Goal: Task Accomplishment & Management: Manage account settings

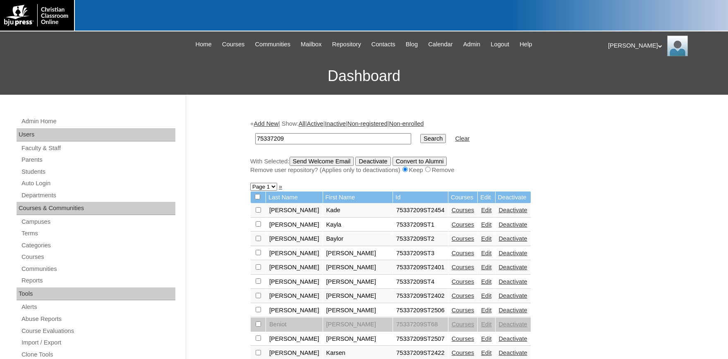
drag, startPoint x: 291, startPoint y: 139, endPoint x: 139, endPoint y: 132, distance: 152.3
click at [255, 133] on input "75337209" at bounding box center [333, 138] width 156 height 11
type input "79396739"
click at [420, 138] on input "Search" at bounding box center [433, 138] width 26 height 9
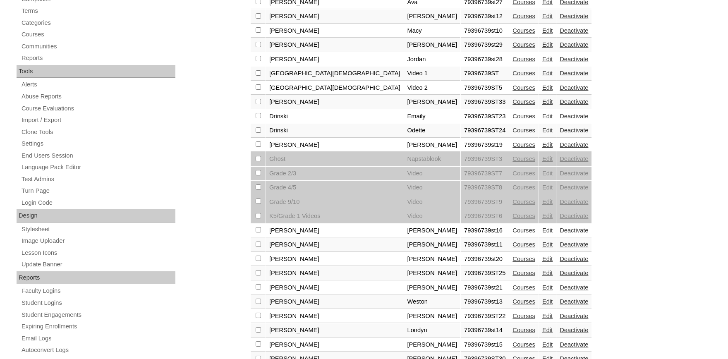
scroll to position [227, 0]
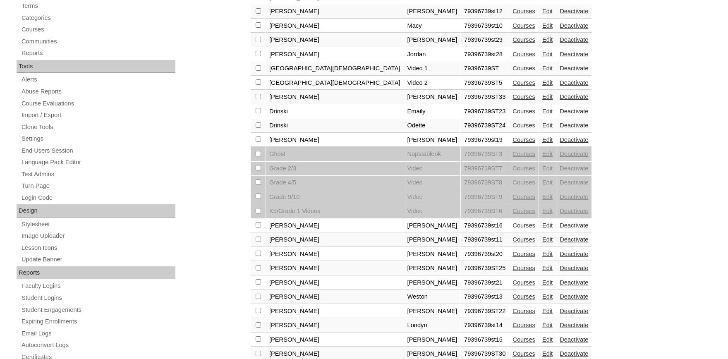
click at [512, 143] on link "Courses" at bounding box center [523, 139] width 23 height 7
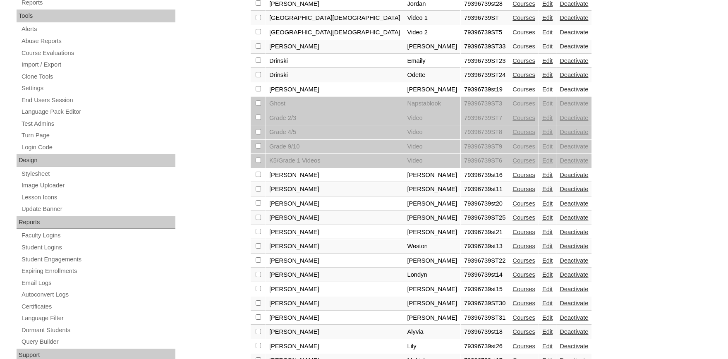
scroll to position [318, 0]
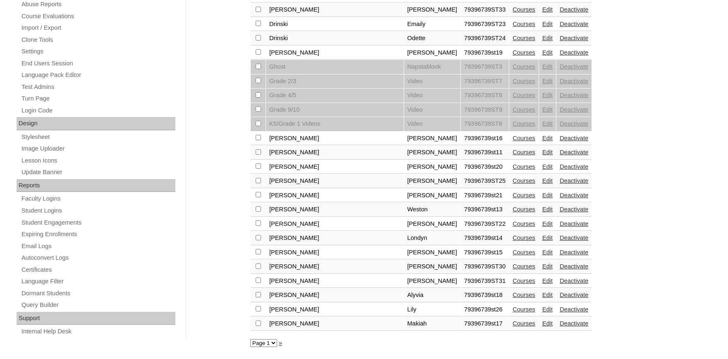
click at [512, 312] on link "Courses" at bounding box center [523, 309] width 23 height 7
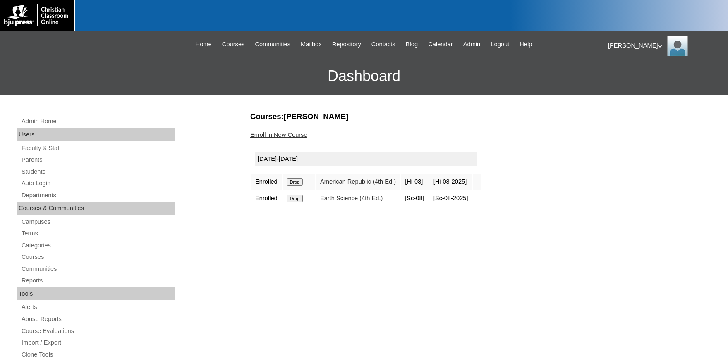
drag, startPoint x: 477, startPoint y: 46, endPoint x: 466, endPoint y: 50, distance: 11.2
click at [477, 46] on span "Admin" at bounding box center [471, 45] width 17 height 10
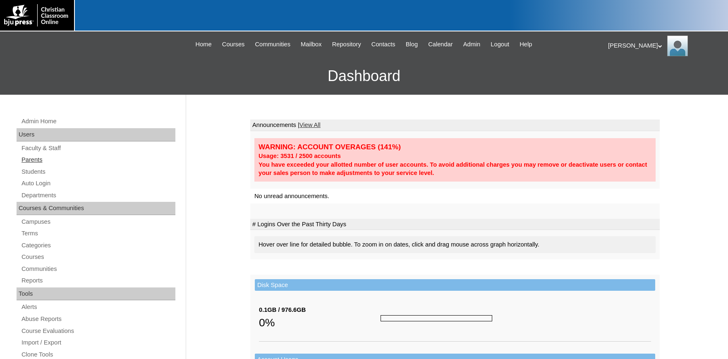
click at [33, 160] on link "Parents" at bounding box center [98, 160] width 155 height 10
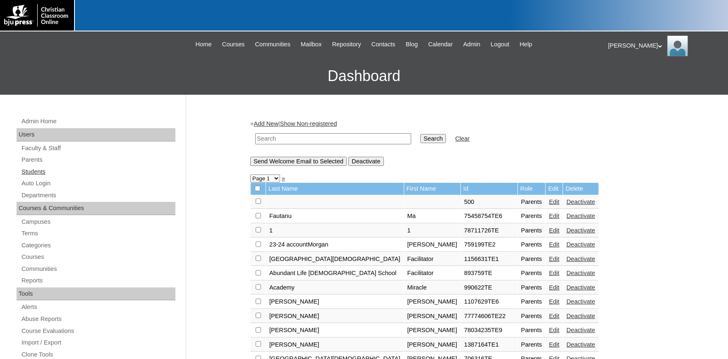
click at [35, 173] on link "Students" at bounding box center [98, 172] width 155 height 10
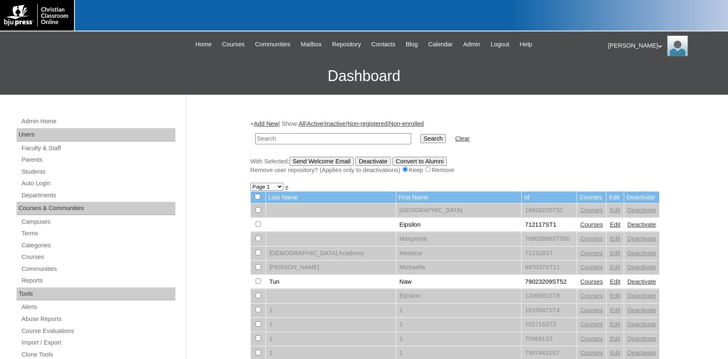
click at [300, 139] on input "text" at bounding box center [333, 138] width 156 height 11
type input "79039333"
click at [420, 134] on input "Search" at bounding box center [433, 138] width 26 height 9
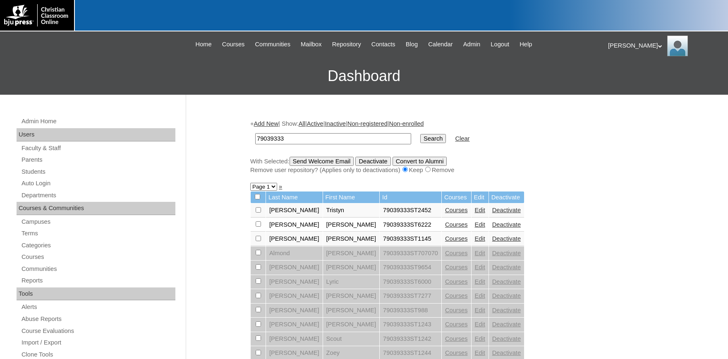
scroll to position [227, 0]
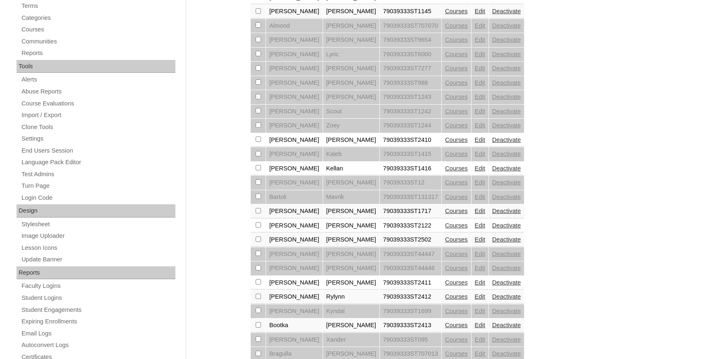
click at [475, 243] on link "Edit" at bounding box center [480, 239] width 10 height 7
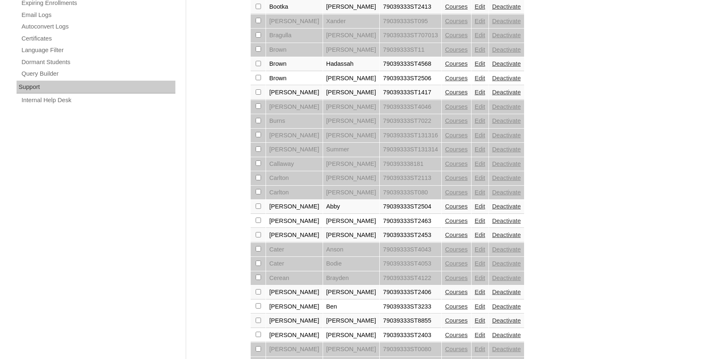
scroll to position [594, 0]
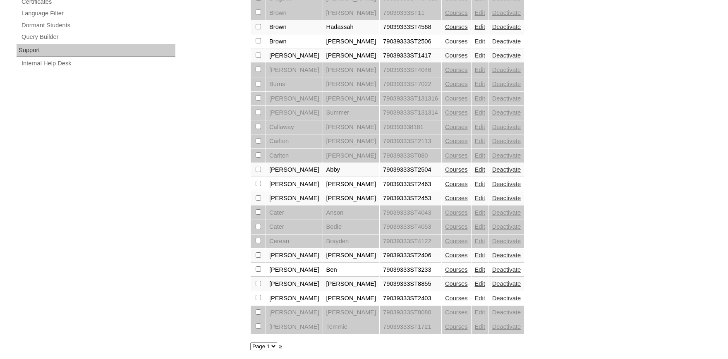
click at [250, 342] on select "Page 1 Page 2 Page 3 Page 4 Page 5 Page 6 Page 7 Page 8" at bounding box center [263, 346] width 27 height 8
select select "admin_students.php?q=79039333&submit=Search&page=2"
click option "Page 2" at bounding box center [0, 0] width 0 height 0
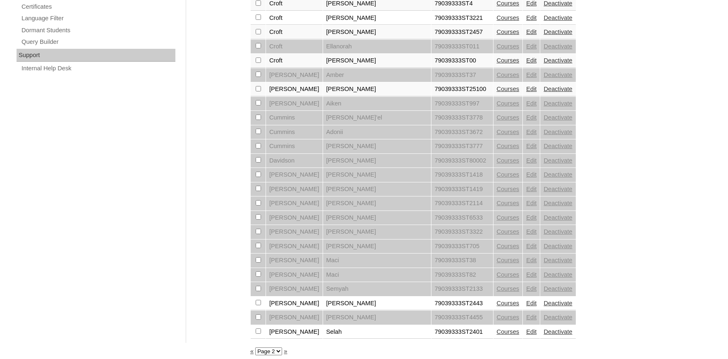
scroll to position [594, 0]
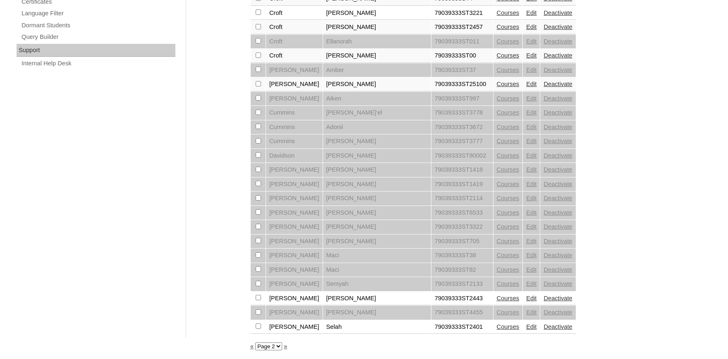
click at [526, 312] on link "Edit" at bounding box center [531, 312] width 10 height 7
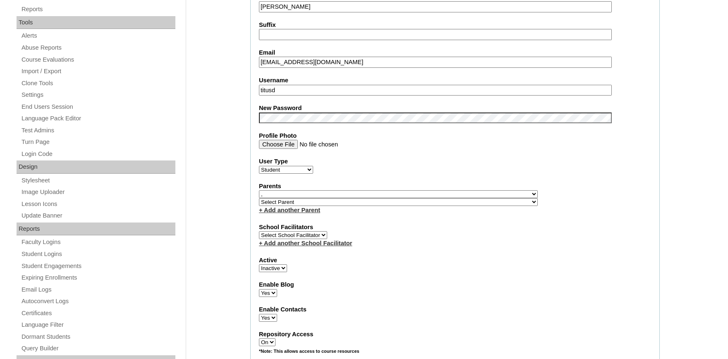
scroll to position [273, 0]
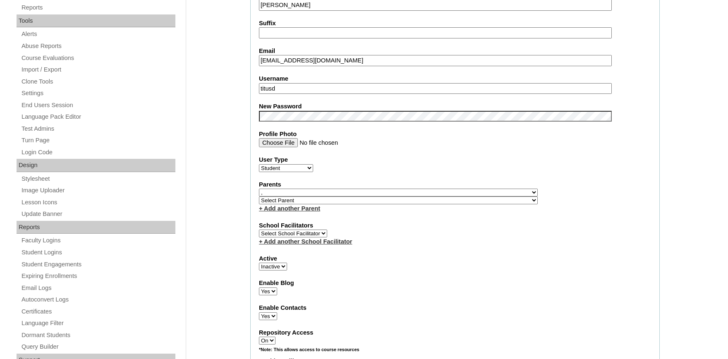
select select "28029"
click option "Wells, Kimberly" at bounding box center [0, 0] width 0 height 0
click at [259, 263] on select "Active Inactive" at bounding box center [273, 267] width 28 height 8
select select "1"
click option "Active" at bounding box center [0, 0] width 0 height 0
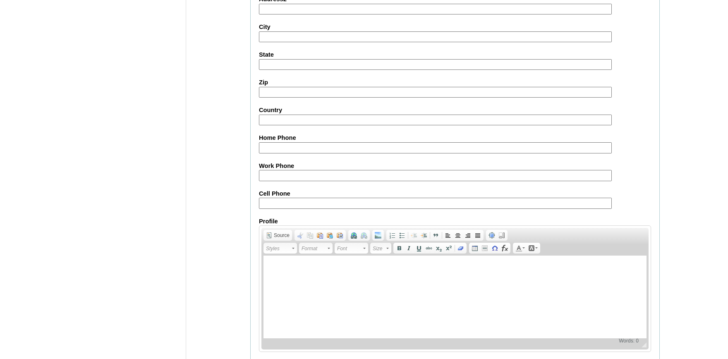
scroll to position [911, 0]
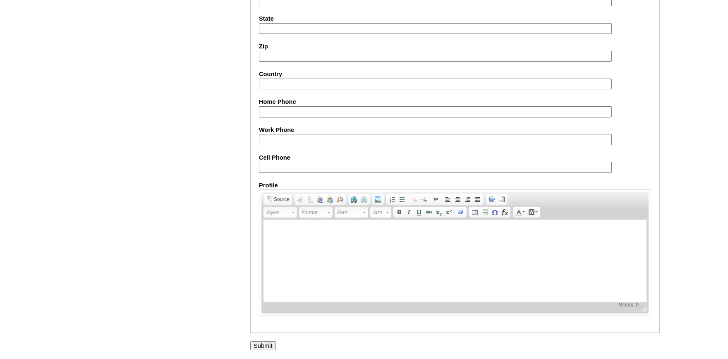
click at [265, 344] on input "Submit" at bounding box center [263, 345] width 26 height 9
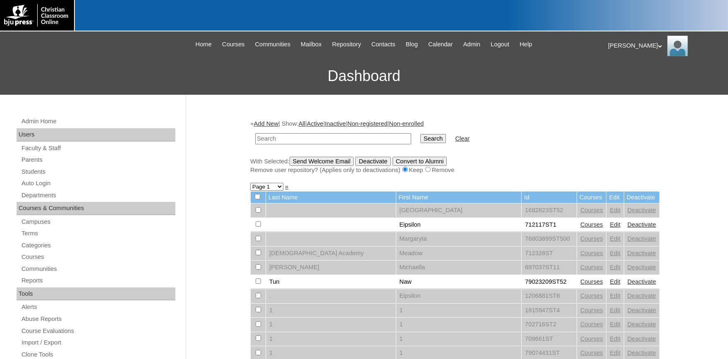
click at [273, 139] on input "text" at bounding box center [333, 138] width 156 height 11
type input "79039333"
click at [420, 134] on input "Search" at bounding box center [433, 138] width 26 height 9
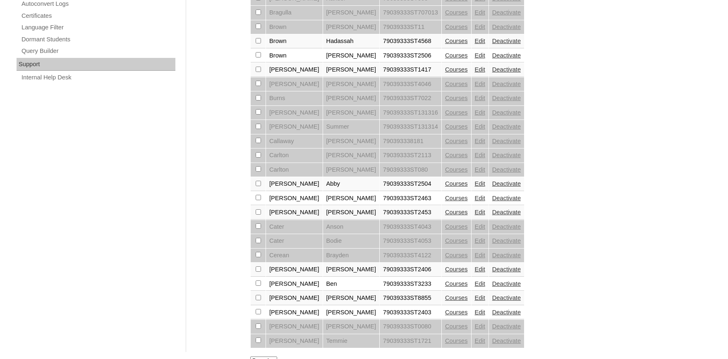
scroll to position [594, 0]
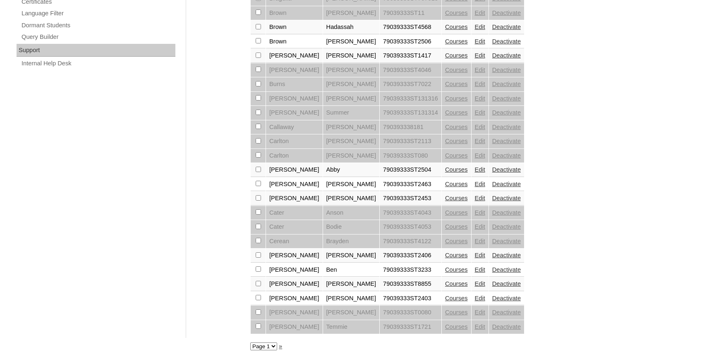
select select "admin_students.php?q=79039333&submit=Search&page=2"
click option "Page 2" at bounding box center [0, 0] width 0 height 0
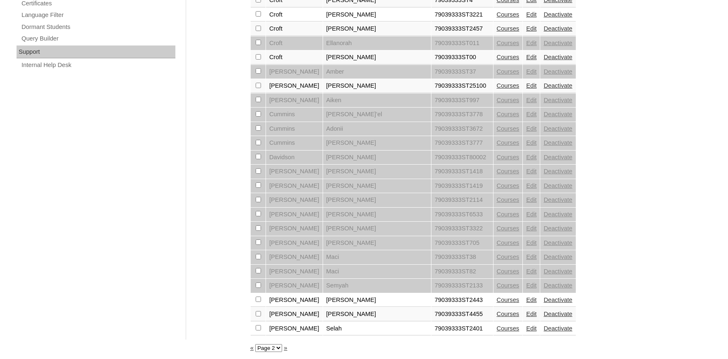
scroll to position [594, 0]
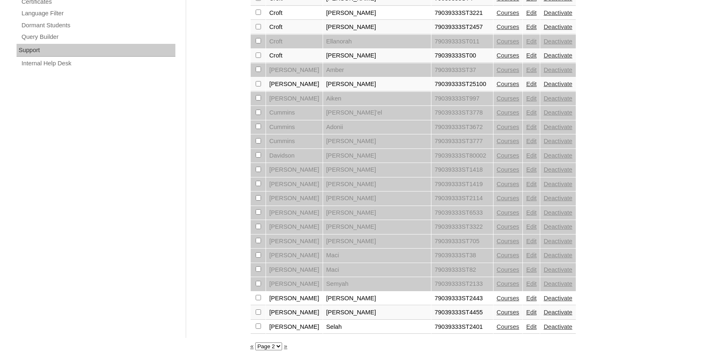
click at [526, 223] on link "Edit" at bounding box center [531, 226] width 10 height 7
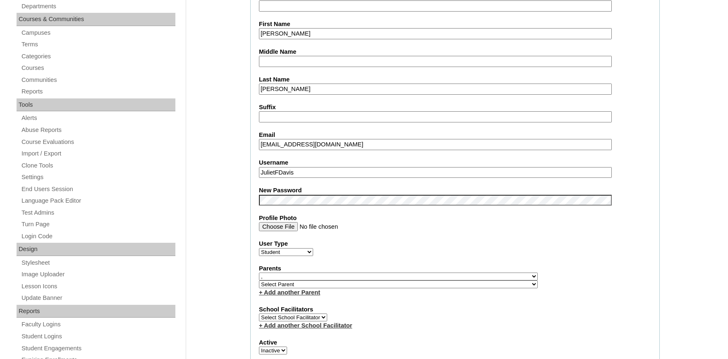
scroll to position [227, 0]
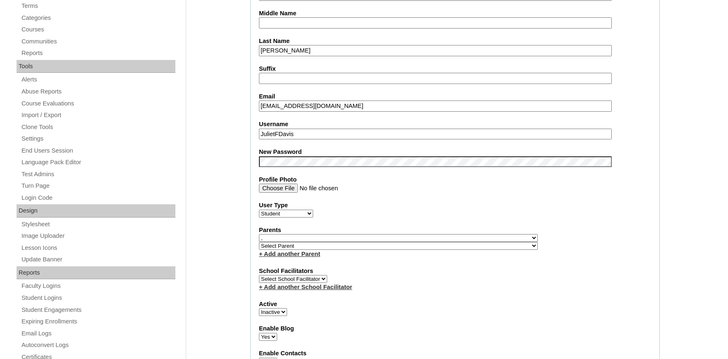
select select "28029"
click option "Wells, Kimberly" at bounding box center [0, 0] width 0 height 0
click at [259, 308] on select "Active Inactive" at bounding box center [273, 312] width 28 height 8
select select "1"
click option "Active" at bounding box center [0, 0] width 0 height 0
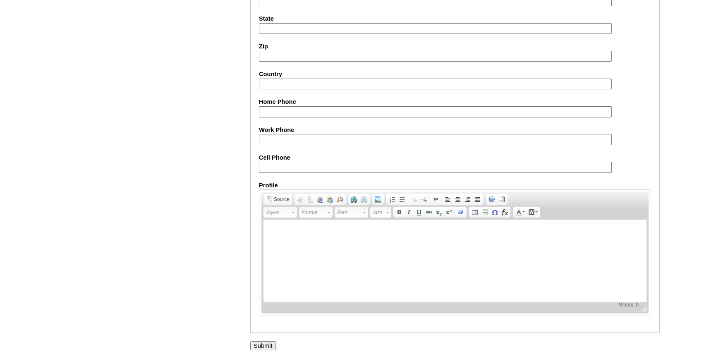
scroll to position [911, 0]
click at [265, 345] on input "Submit" at bounding box center [263, 345] width 26 height 9
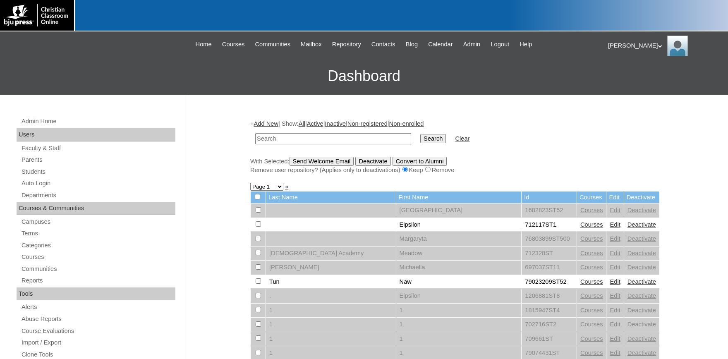
click at [294, 143] on input "text" at bounding box center [333, 138] width 156 height 11
type input "79039333"
click at [420, 134] on input "Search" at bounding box center [433, 138] width 26 height 9
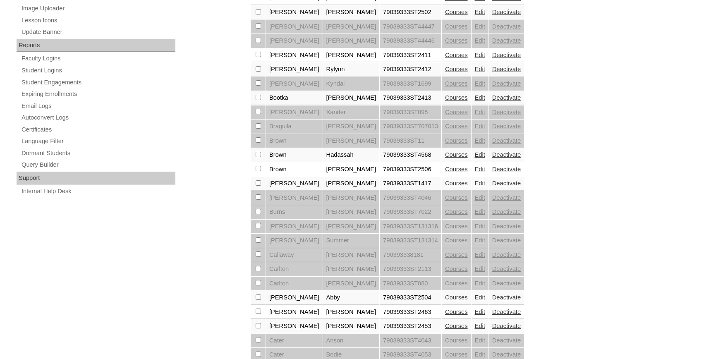
scroll to position [594, 0]
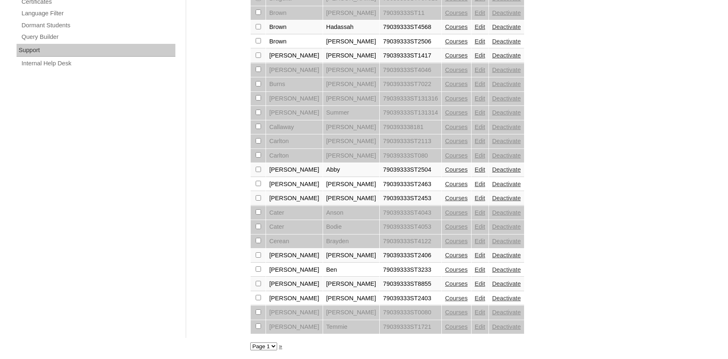
click at [250, 342] on select "Page 1 Page 2 Page 3 Page 4 Page 5 Page 6 Page 7 Page 8" at bounding box center [263, 346] width 27 height 8
select select "admin_students.php?q=79039333&submit=Search&page=2"
click option "Page 2" at bounding box center [0, 0] width 0 height 0
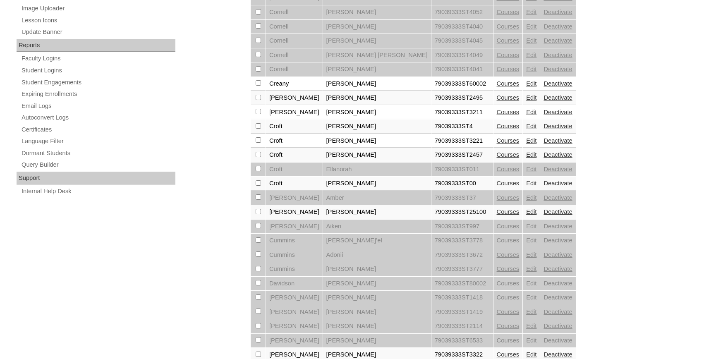
scroll to position [594, 0]
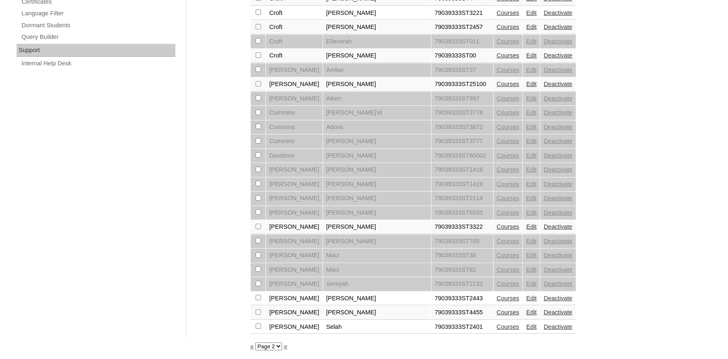
click at [526, 224] on link "Edit" at bounding box center [531, 226] width 10 height 7
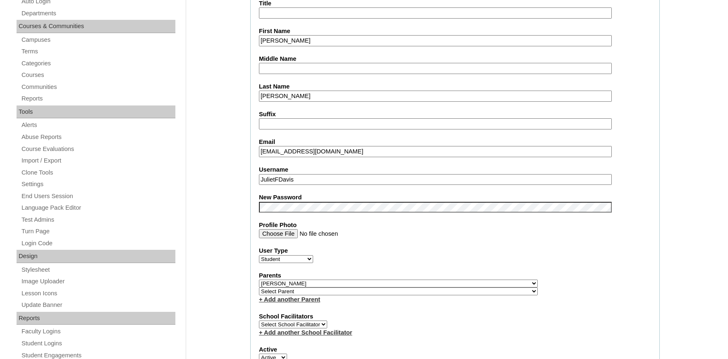
drag, startPoint x: 267, startPoint y: 176, endPoint x: 208, endPoint y: 175, distance: 59.1
click at [259, 176] on input "JulietFDavis" at bounding box center [435, 179] width 353 height 11
drag, startPoint x: 247, startPoint y: 189, endPoint x: 275, endPoint y: 167, distance: 35.5
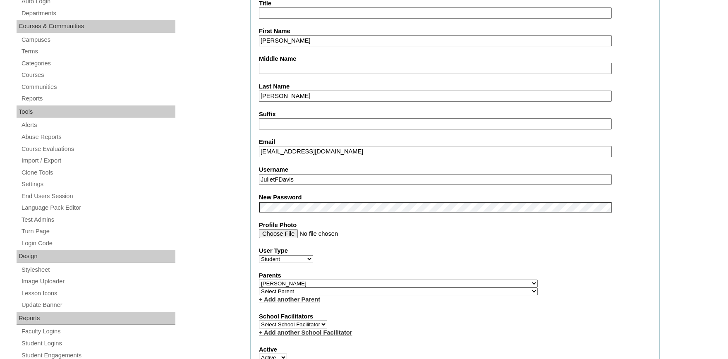
click at [325, 177] on input "JulietFDavis" at bounding box center [435, 179] width 353 height 11
drag, startPoint x: 305, startPoint y: 177, endPoint x: 143, endPoint y: 174, distance: 162.1
click at [259, 174] on input "JulietFDavis" at bounding box center [435, 179] width 353 height 11
type input "J"
type input "juliet.davis"
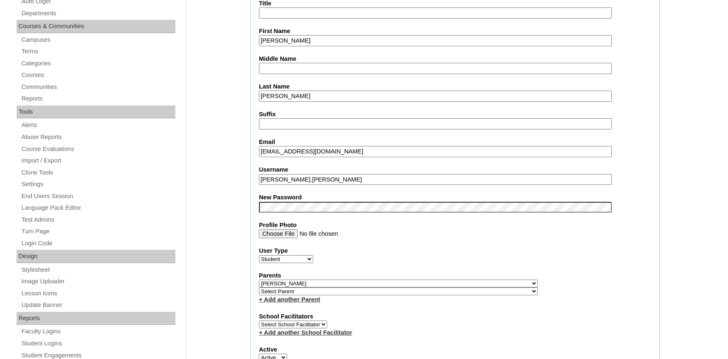
click at [356, 247] on label "User Type" at bounding box center [455, 250] width 392 height 9
click at [313, 255] on select "Faculty Staff Student Parents School Facilitators" at bounding box center [286, 259] width 54 height 8
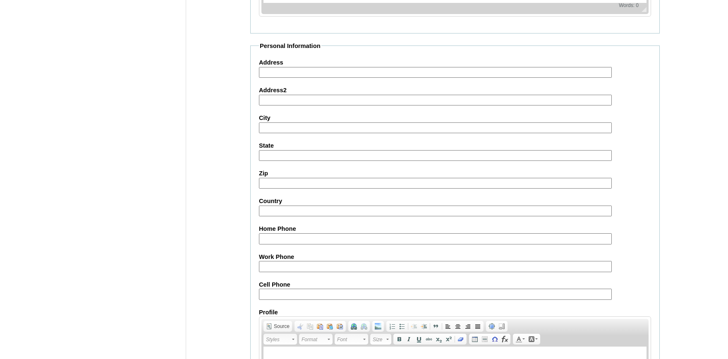
scroll to position [911, 0]
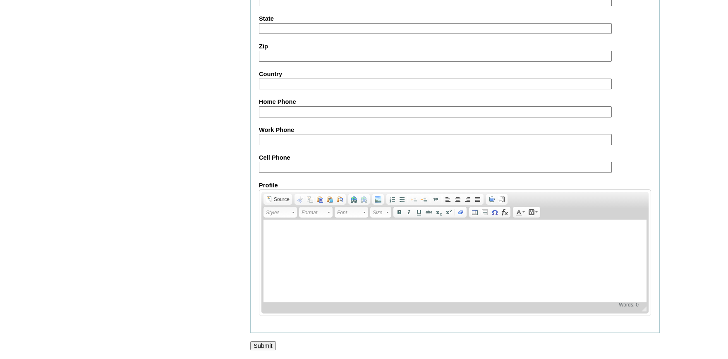
click at [264, 341] on input "Submit" at bounding box center [263, 345] width 26 height 9
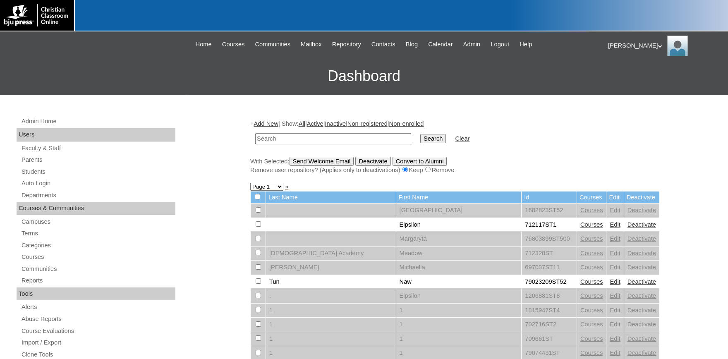
drag, startPoint x: 278, startPoint y: 140, endPoint x: 278, endPoint y: 147, distance: 7.0
click at [277, 144] on input "text" at bounding box center [333, 138] width 156 height 11
type input "TITUS"
click at [420, 134] on input "Search" at bounding box center [433, 138] width 26 height 9
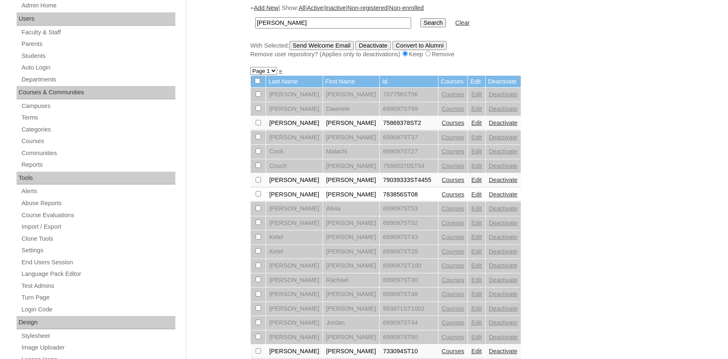
scroll to position [91, 0]
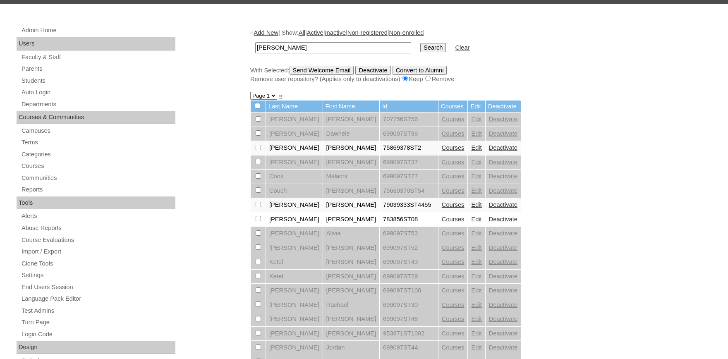
click at [471, 208] on link "Edit" at bounding box center [476, 204] width 10 height 7
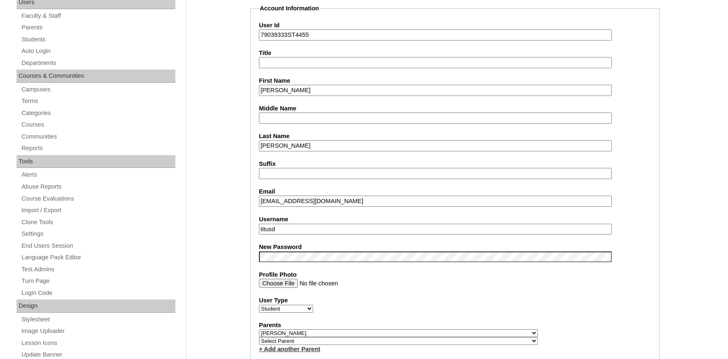
scroll to position [182, 0]
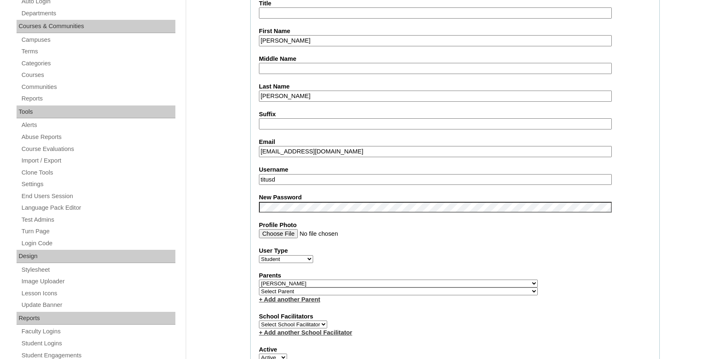
drag, startPoint x: 280, startPoint y: 178, endPoint x: 197, endPoint y: 175, distance: 83.1
click at [259, 175] on input "titusd" at bounding box center [435, 179] width 353 height 11
type input "T"
type input "titus.davis"
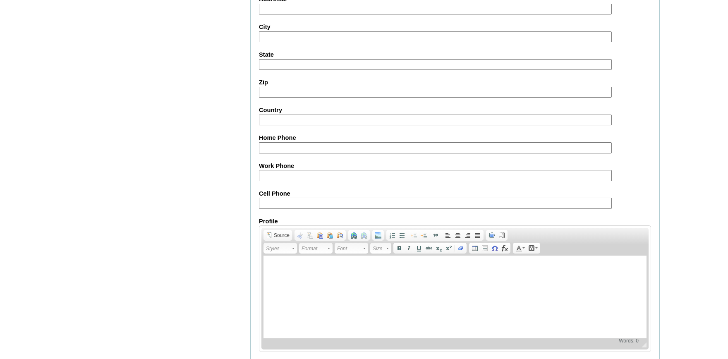
scroll to position [911, 0]
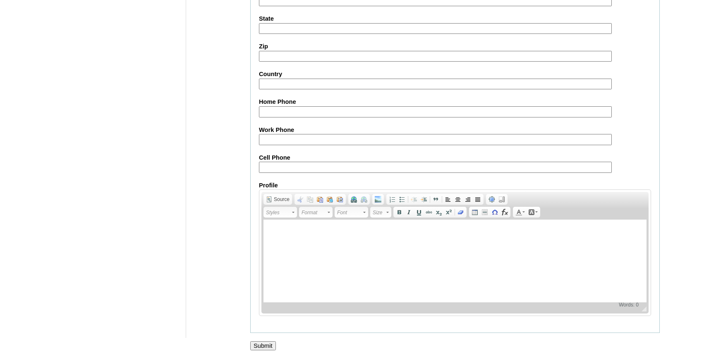
drag, startPoint x: 261, startPoint y: 344, endPoint x: 38, endPoint y: 20, distance: 393.1
click at [261, 344] on input "Submit" at bounding box center [263, 345] width 26 height 9
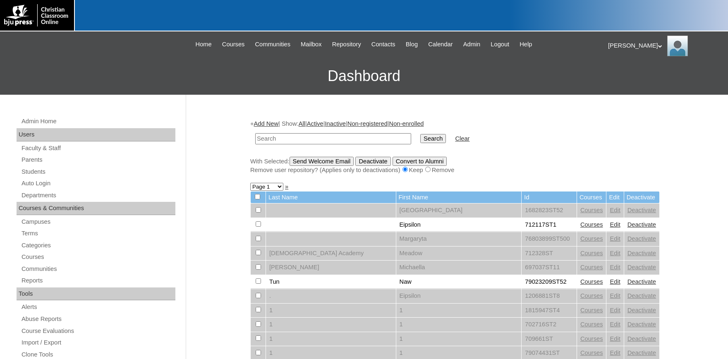
click at [288, 141] on input "text" at bounding box center [333, 138] width 156 height 11
type input "[PERSON_NAME]"
click at [420, 134] on input "Search" at bounding box center [433, 138] width 26 height 9
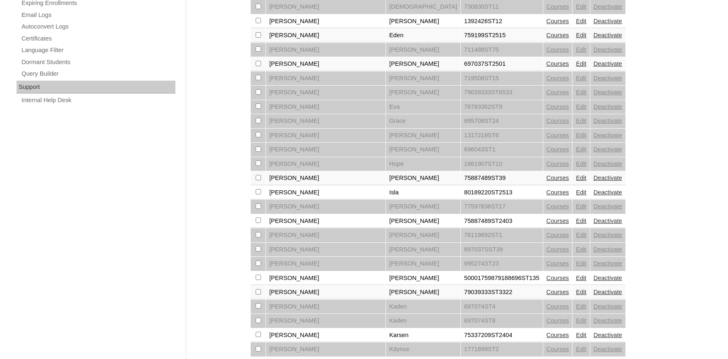
scroll to position [594, 0]
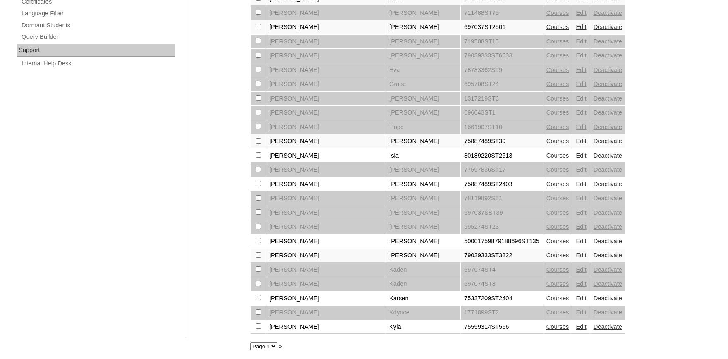
click at [546, 253] on link "Courses" at bounding box center [557, 255] width 23 height 7
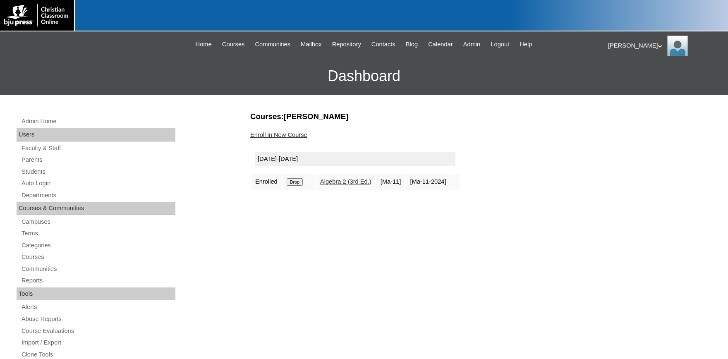
click at [280, 135] on link "Enroll in New Course" at bounding box center [278, 134] width 57 height 7
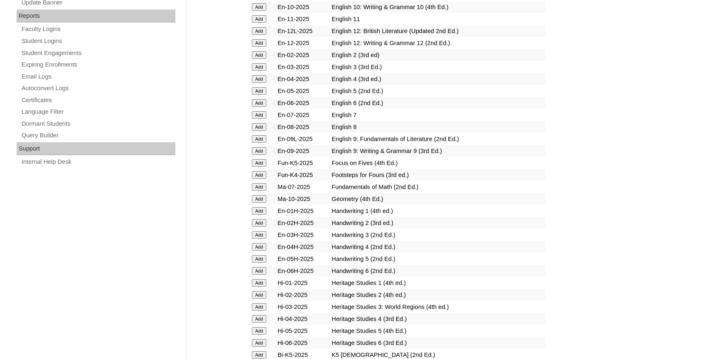
scroll to position [500, 0]
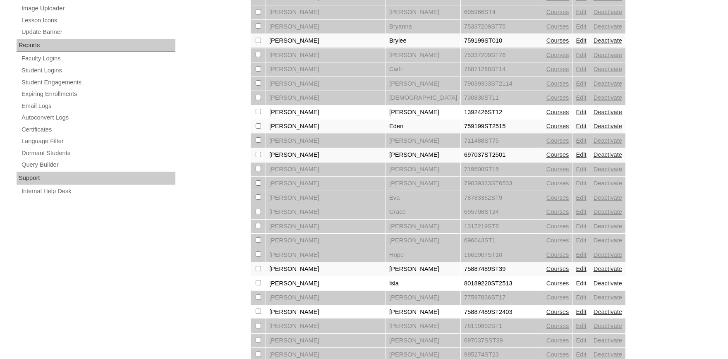
scroll to position [594, 0]
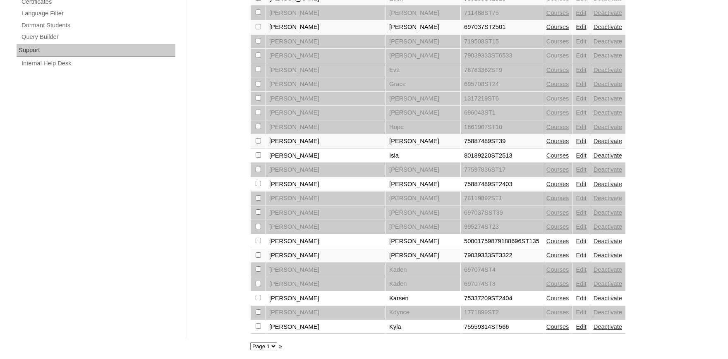
click at [250, 342] on select "Page 1 Page 2 Page 3" at bounding box center [263, 346] width 27 height 8
select select "admin_students.php?q=DAVIS&submit=Search&page=2"
click option "Page 2" at bounding box center [0, 0] width 0 height 0
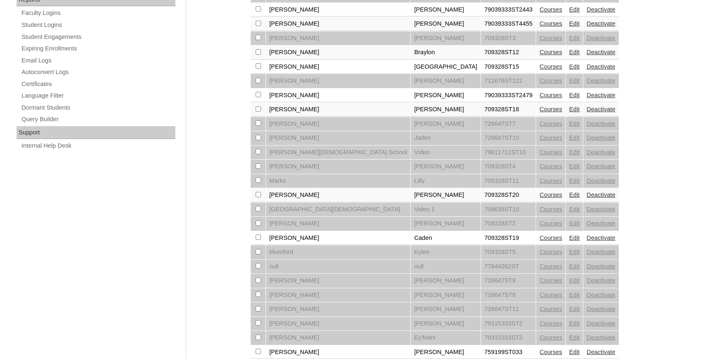
scroll to position [594, 0]
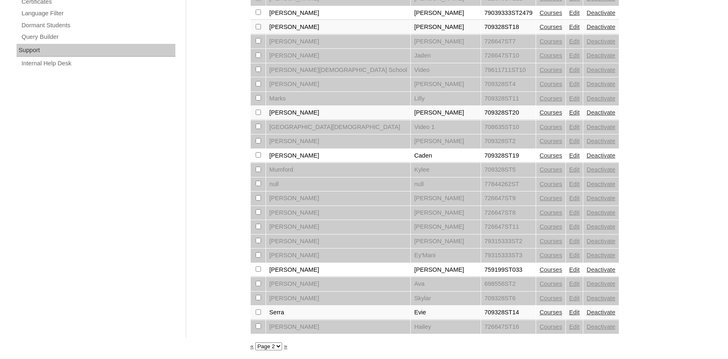
click at [255, 342] on select "Page 1 Page 2 Page 3" at bounding box center [268, 346] width 27 height 8
select select "admin_students.php?q=DAVIS&submit=Search&page=3"
click option "Page 3" at bounding box center [0, 0] width 0 height 0
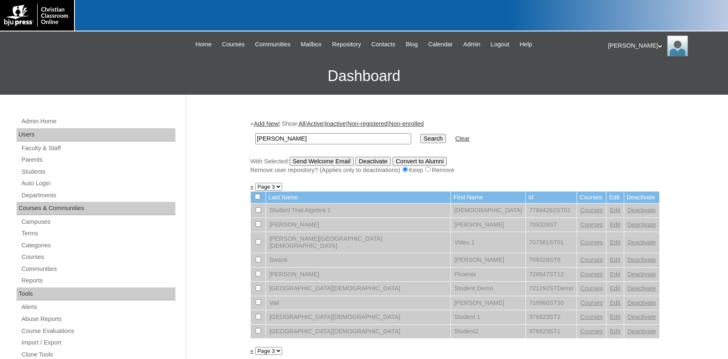
drag, startPoint x: 234, startPoint y: 141, endPoint x: 217, endPoint y: 142, distance: 17.9
click at [255, 141] on input "DAVIS" at bounding box center [333, 138] width 156 height 11
type input "TITUS"
click at [420, 134] on input "Search" at bounding box center [433, 138] width 26 height 9
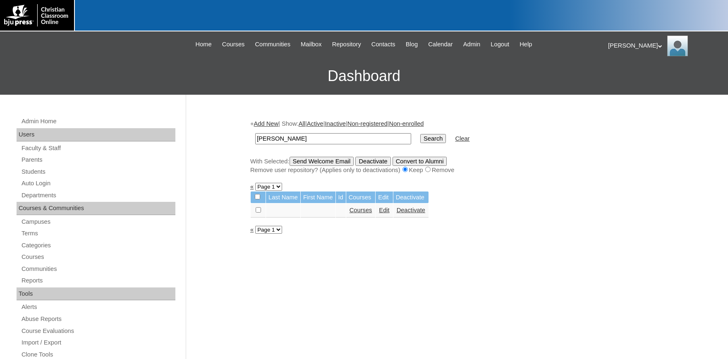
drag, startPoint x: 278, startPoint y: 137, endPoint x: 117, endPoint y: 134, distance: 160.4
click at [255, 133] on input "[PERSON_NAME]" at bounding box center [333, 138] width 156 height 11
type input "79039333"
click at [420, 134] on input "Search" at bounding box center [433, 138] width 26 height 9
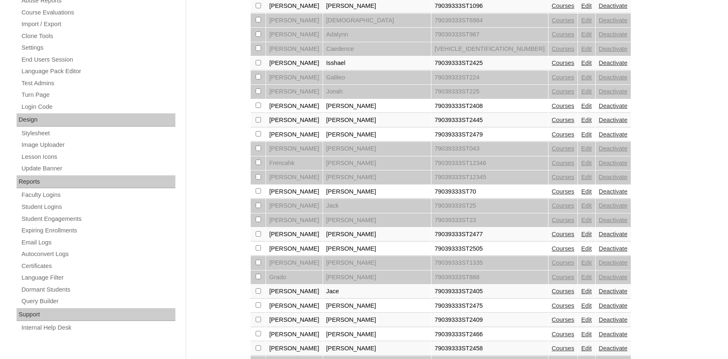
scroll to position [91, 0]
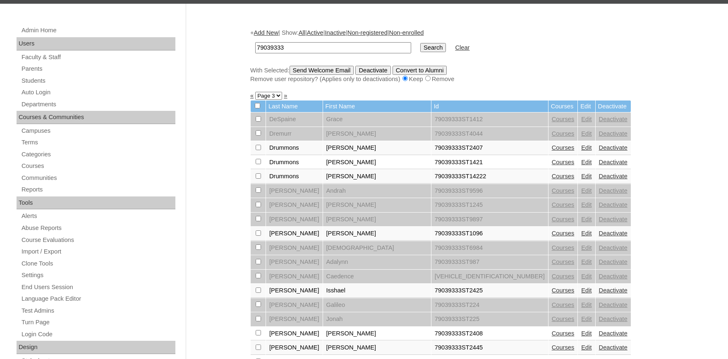
click at [255, 92] on select "Page 1 Page 2 Page 3 Page 4 Page 5 Page 6 Page 7 Page 8" at bounding box center [268, 96] width 27 height 8
select select "admin_students.php?&q=79039333&submit=Search&page=1"
click option "Page 1" at bounding box center [0, 0] width 0 height 0
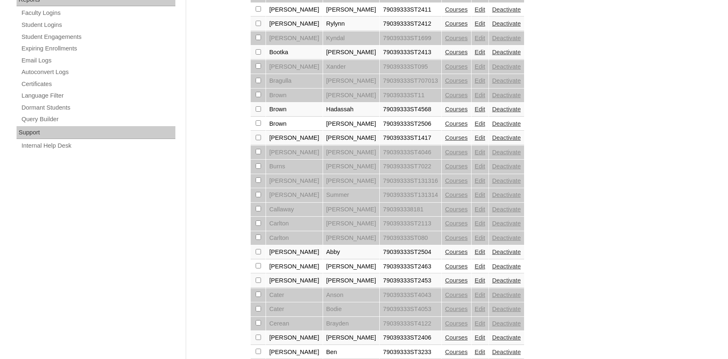
scroll to position [594, 0]
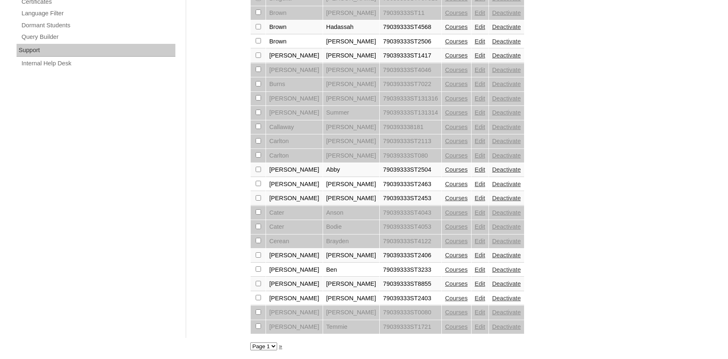
click at [250, 342] on select "Page 1 Page 2 Page 3 Page 4 Page 5 Page 6 Page 7 Page 8" at bounding box center [263, 346] width 27 height 8
select select "admin_students.php?&q=79039333&submit=Search&page=2"
click option "Page 2" at bounding box center [0, 0] width 0 height 0
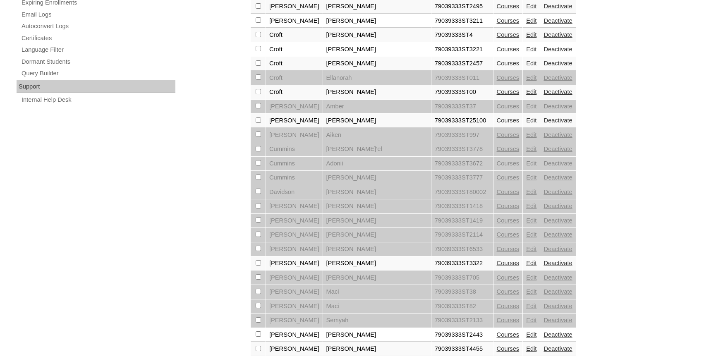
scroll to position [594, 0]
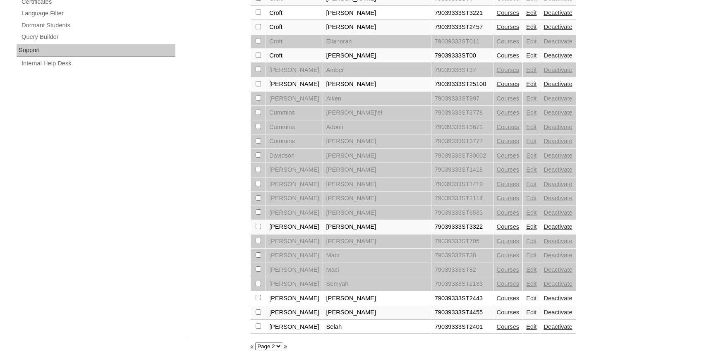
click at [526, 310] on link "Edit" at bounding box center [531, 312] width 10 height 7
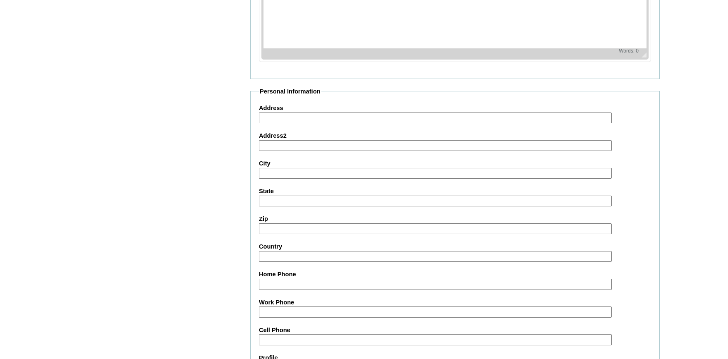
scroll to position [911, 0]
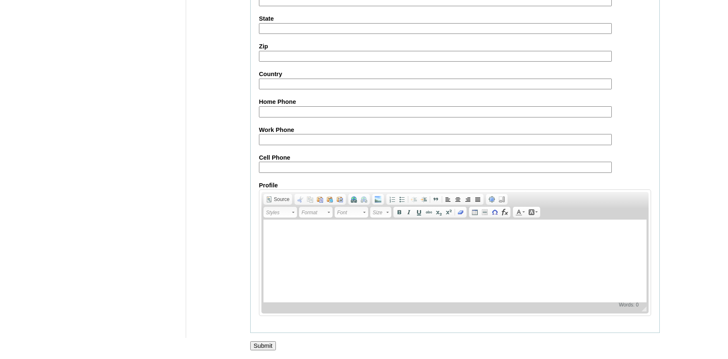
click at [263, 344] on input "Submit" at bounding box center [263, 345] width 26 height 9
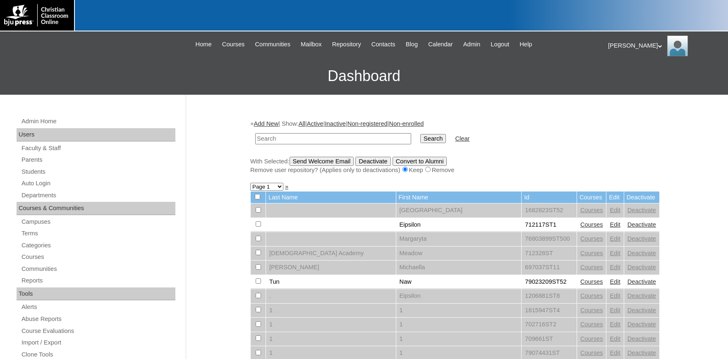
click at [294, 139] on input "text" at bounding box center [333, 138] width 156 height 11
type input "juliet"
click at [420, 134] on input "Search" at bounding box center [433, 138] width 26 height 9
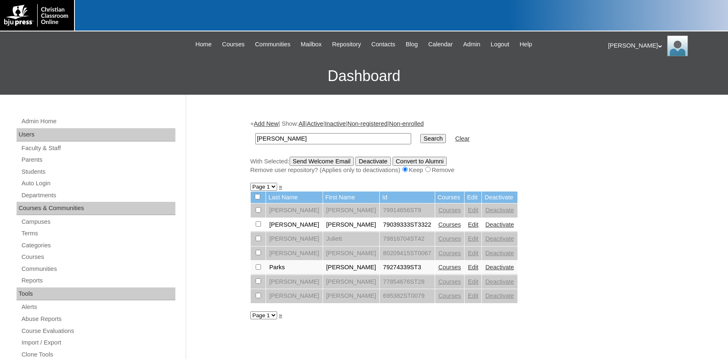
click at [257, 212] on input "checkbox" at bounding box center [257, 209] width 5 height 5
checkbox input "true"
click at [332, 158] on input "Send Welcome Email" at bounding box center [321, 161] width 64 height 9
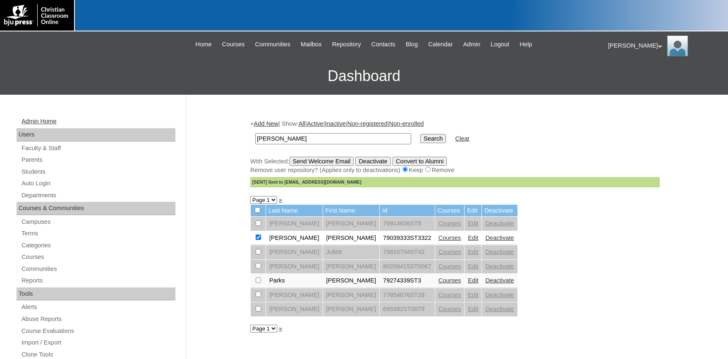
drag, startPoint x: 291, startPoint y: 140, endPoint x: 139, endPoint y: 122, distance: 152.4
click at [255, 133] on input "juliet" at bounding box center [333, 138] width 156 height 11
type input "titus"
click at [420, 134] on input "Search" at bounding box center [433, 138] width 26 height 9
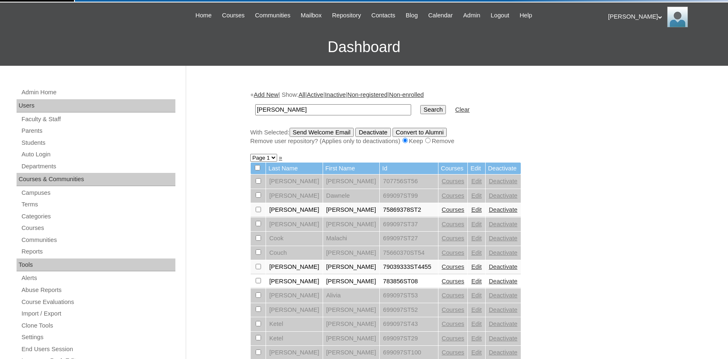
scroll to position [45, 0]
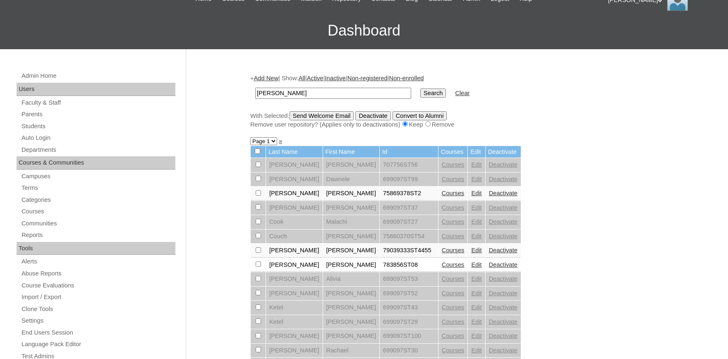
click at [256, 167] on input "checkbox" at bounding box center [257, 164] width 5 height 5
checkbox input "true"
click at [322, 115] on input "Send Welcome Email" at bounding box center [321, 115] width 64 height 9
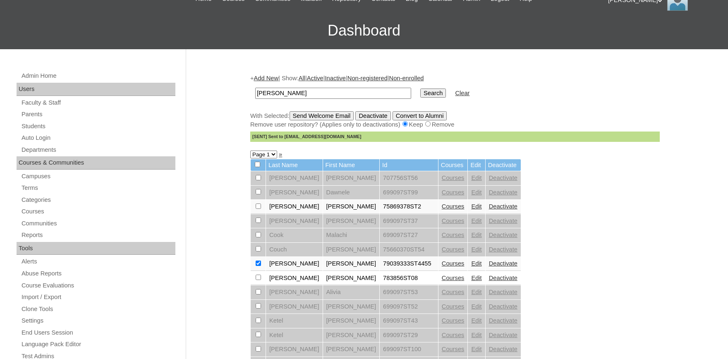
click at [681, 170] on div "Admin Home Users Faculty & Staff Parents Students Auto Login Departments Course…" at bounding box center [364, 346] width 728 height 594
drag, startPoint x: 259, startPoint y: 92, endPoint x: 205, endPoint y: 89, distance: 53.8
click at [255, 89] on input "[PERSON_NAME]" at bounding box center [333, 93] width 156 height 11
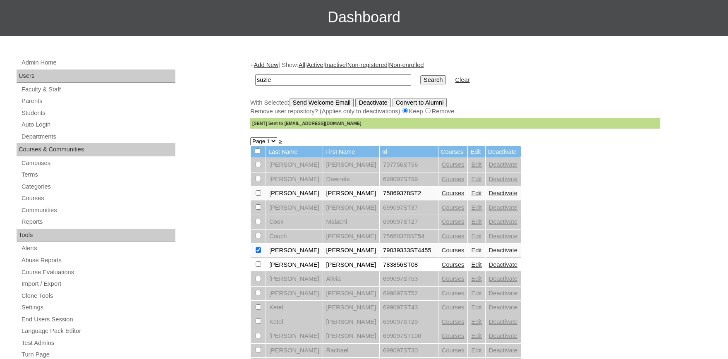
type input "suzie"
click at [420, 75] on input "Search" at bounding box center [433, 79] width 26 height 9
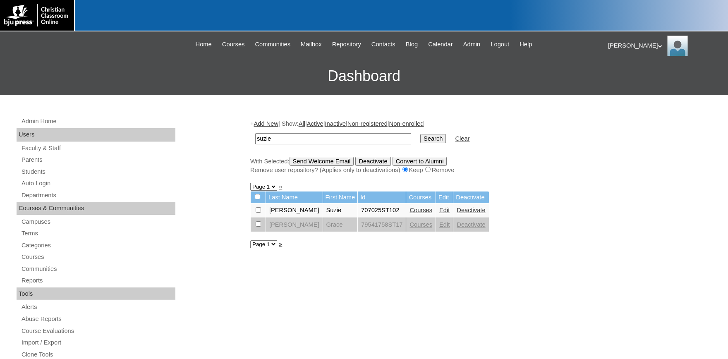
click at [439, 212] on link "Edit" at bounding box center [444, 210] width 10 height 7
click at [257, 211] on input "checkbox" at bounding box center [257, 209] width 5 height 5
checkbox input "true"
click at [332, 160] on input "Send Welcome Email" at bounding box center [321, 161] width 64 height 9
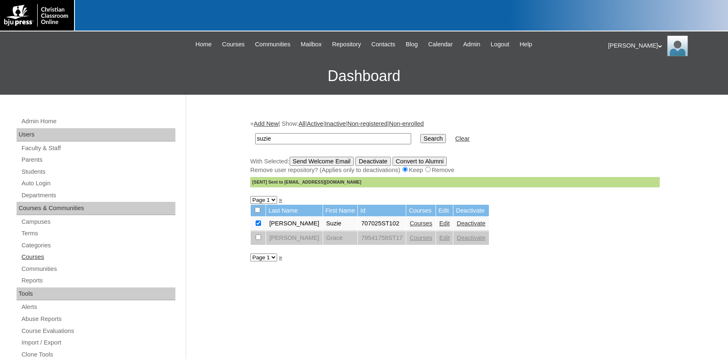
click at [37, 255] on link "Courses" at bounding box center [98, 257] width 155 height 10
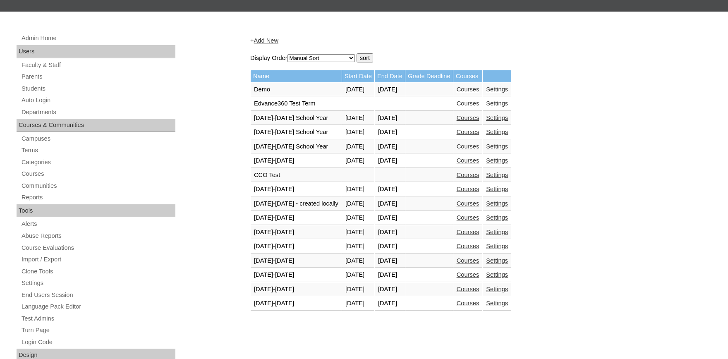
scroll to position [273, 0]
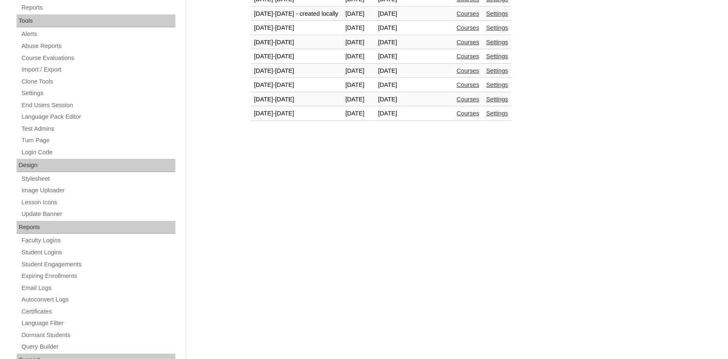
click at [479, 112] on link "Courses" at bounding box center [467, 113] width 23 height 7
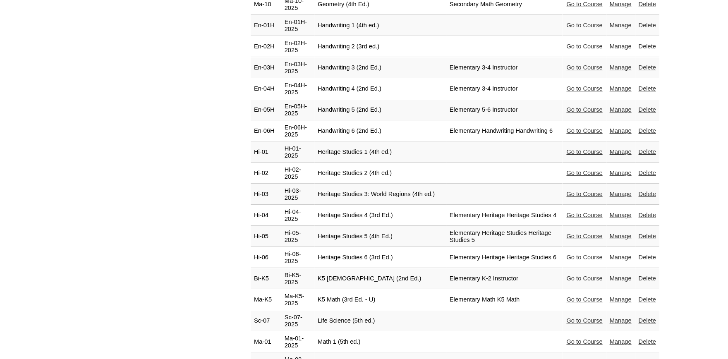
scroll to position [1273, 0]
